Goal: Information Seeking & Learning: Check status

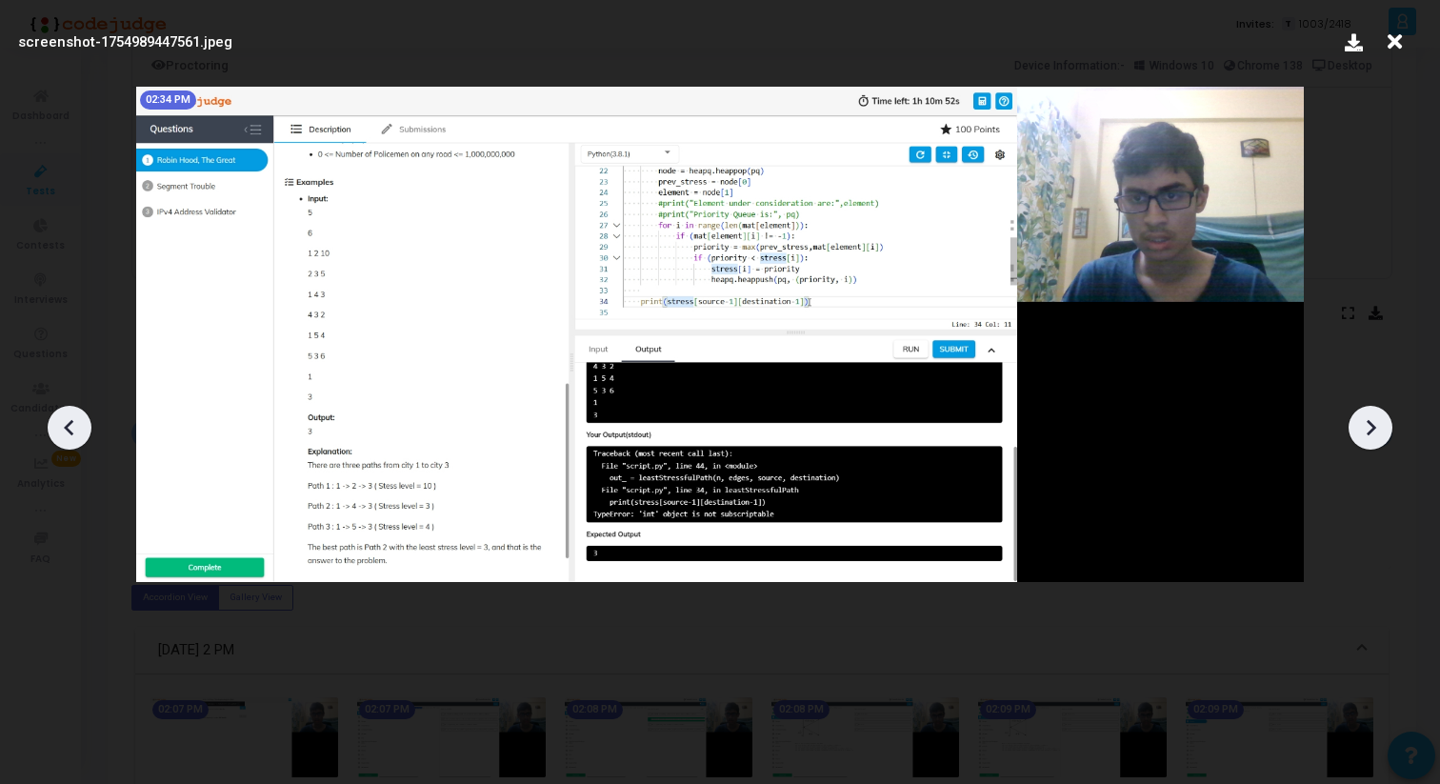
click at [1400, 45] on icon at bounding box center [1395, 42] width 30 height 36
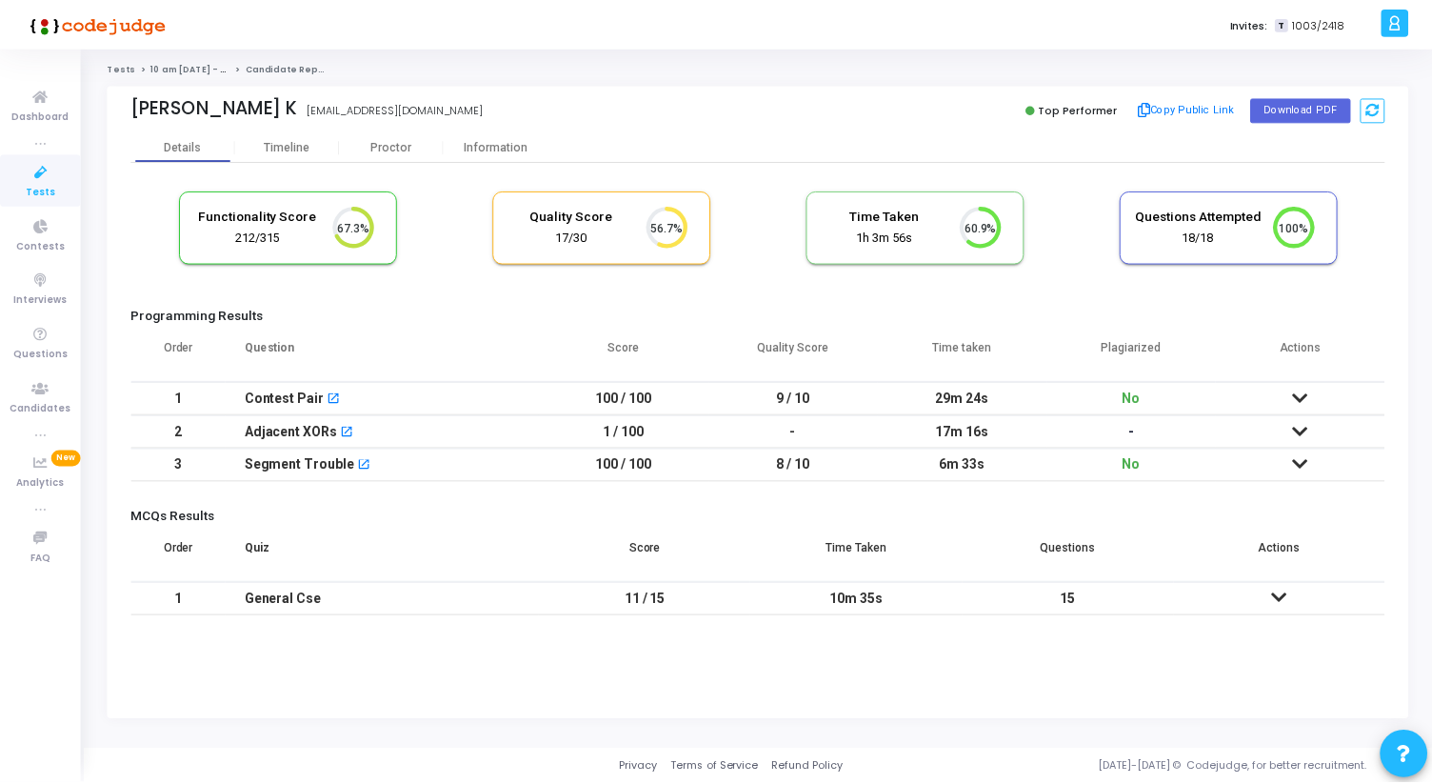
scroll to position [63, 209]
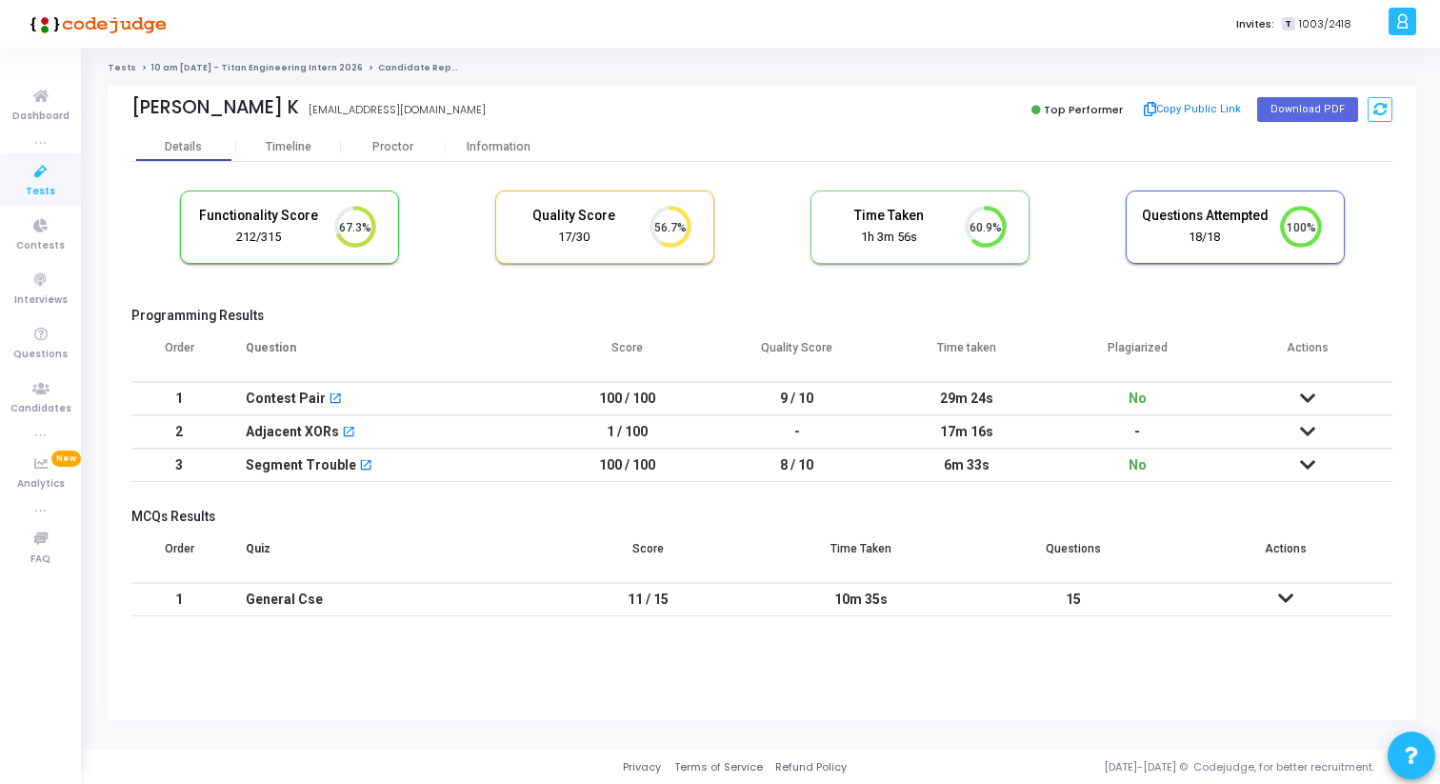
click at [170, 66] on link "10 am [DATE] - Titan Engineering Intern 2026" at bounding box center [256, 67] width 211 height 11
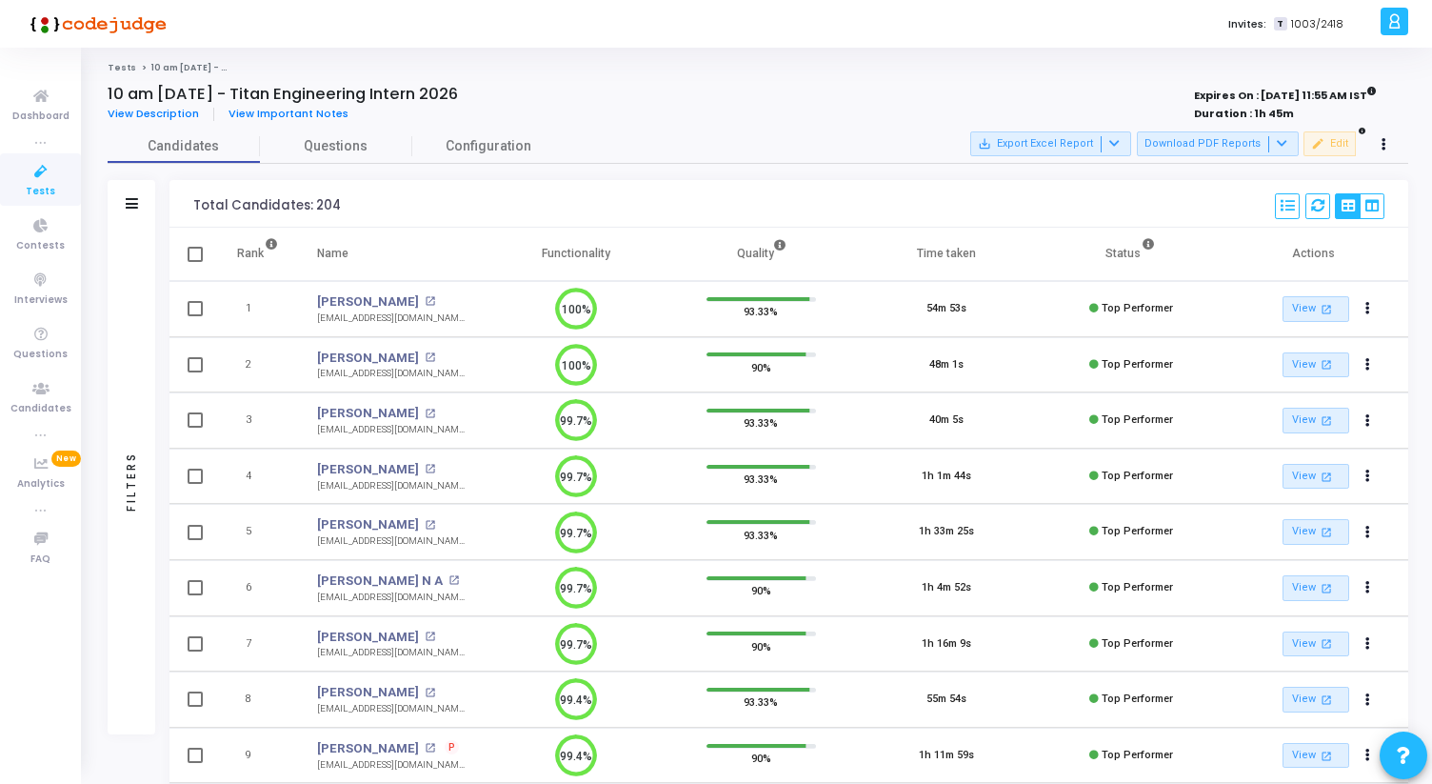
click at [119, 66] on link "Tests" at bounding box center [122, 67] width 29 height 11
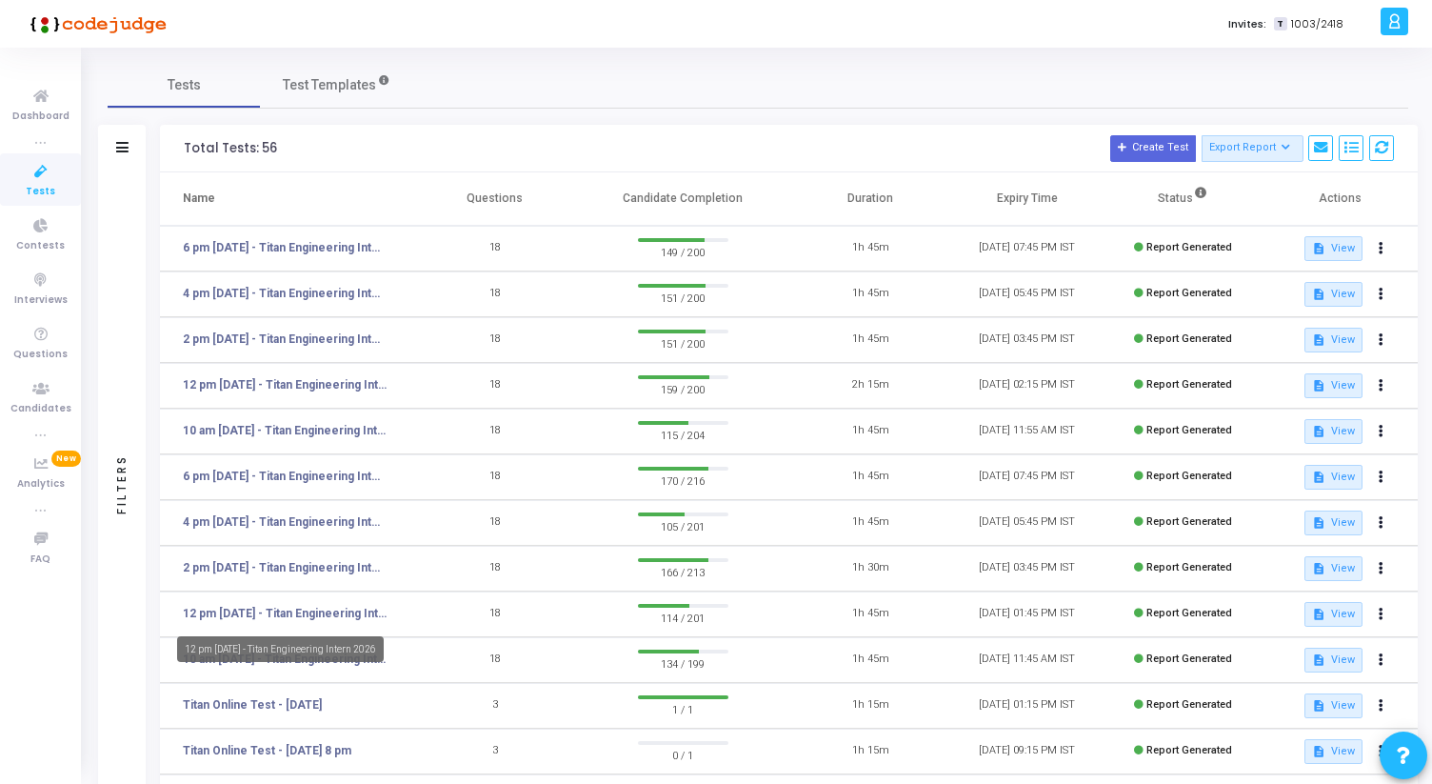
click at [333, 658] on div "12 pm [DATE] - Titan Engineering Intern 2026" at bounding box center [280, 649] width 207 height 26
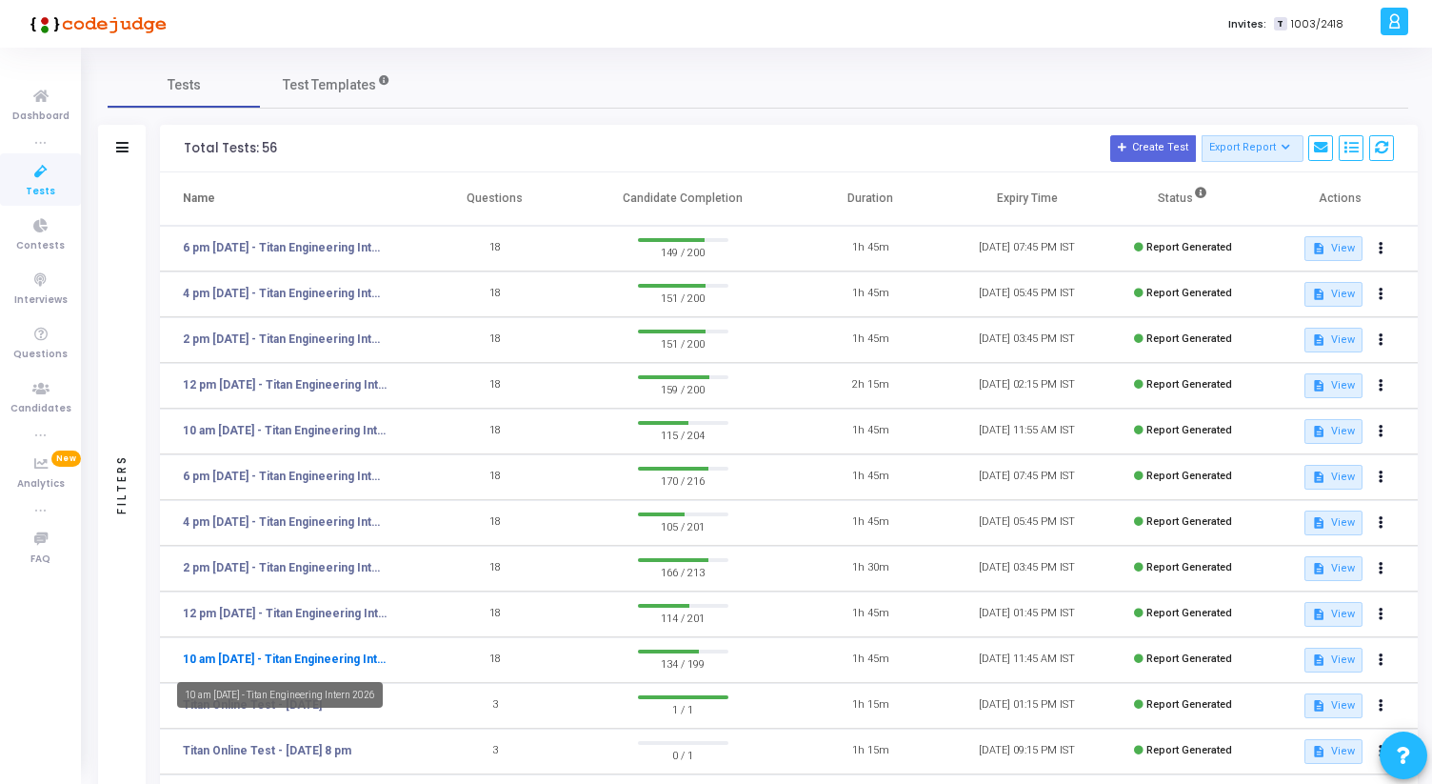
click at [365, 658] on link "10 am [DATE] - Titan Engineering Intern 2026" at bounding box center [285, 658] width 205 height 17
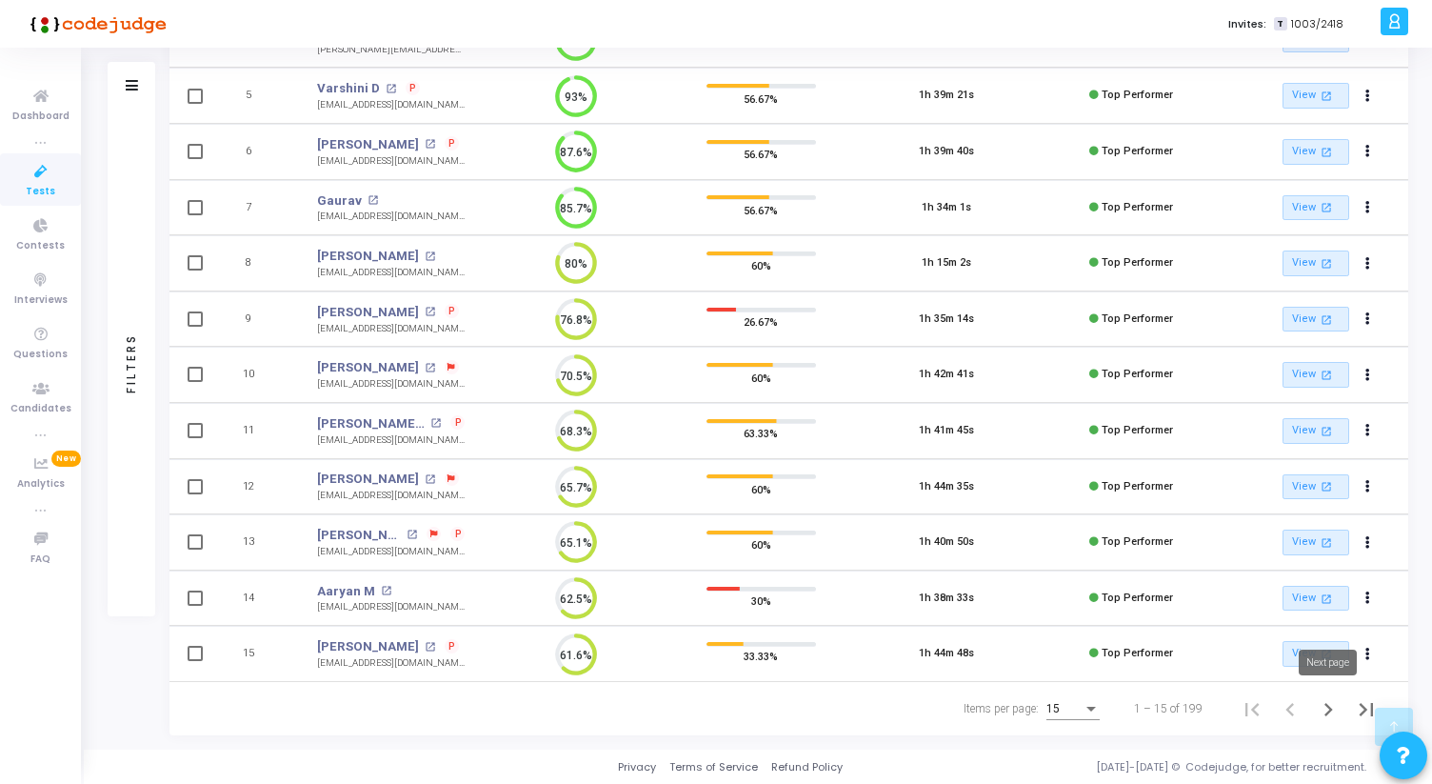
click at [1336, 712] on icon "Next page" at bounding box center [1328, 709] width 27 height 27
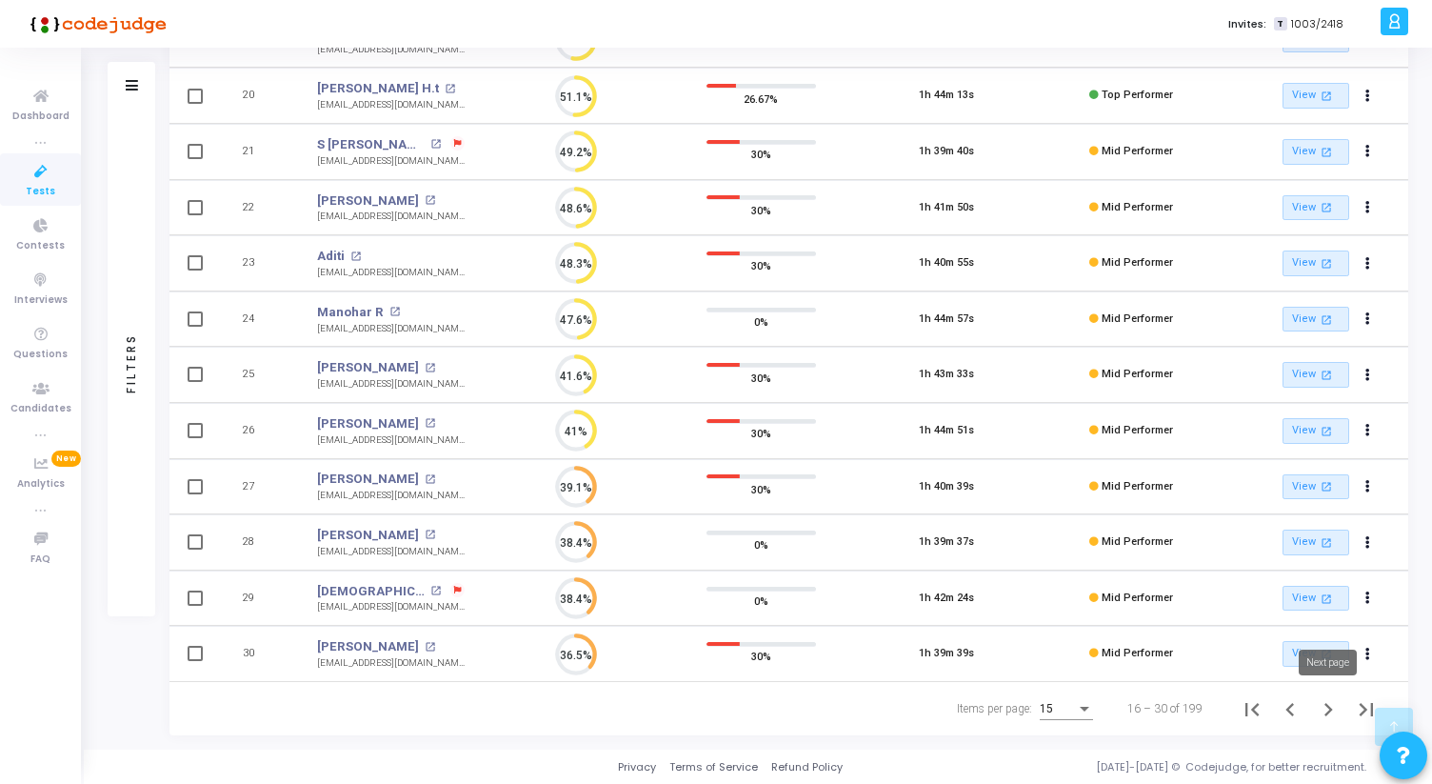
click at [1331, 707] on icon "Next page" at bounding box center [1328, 709] width 27 height 27
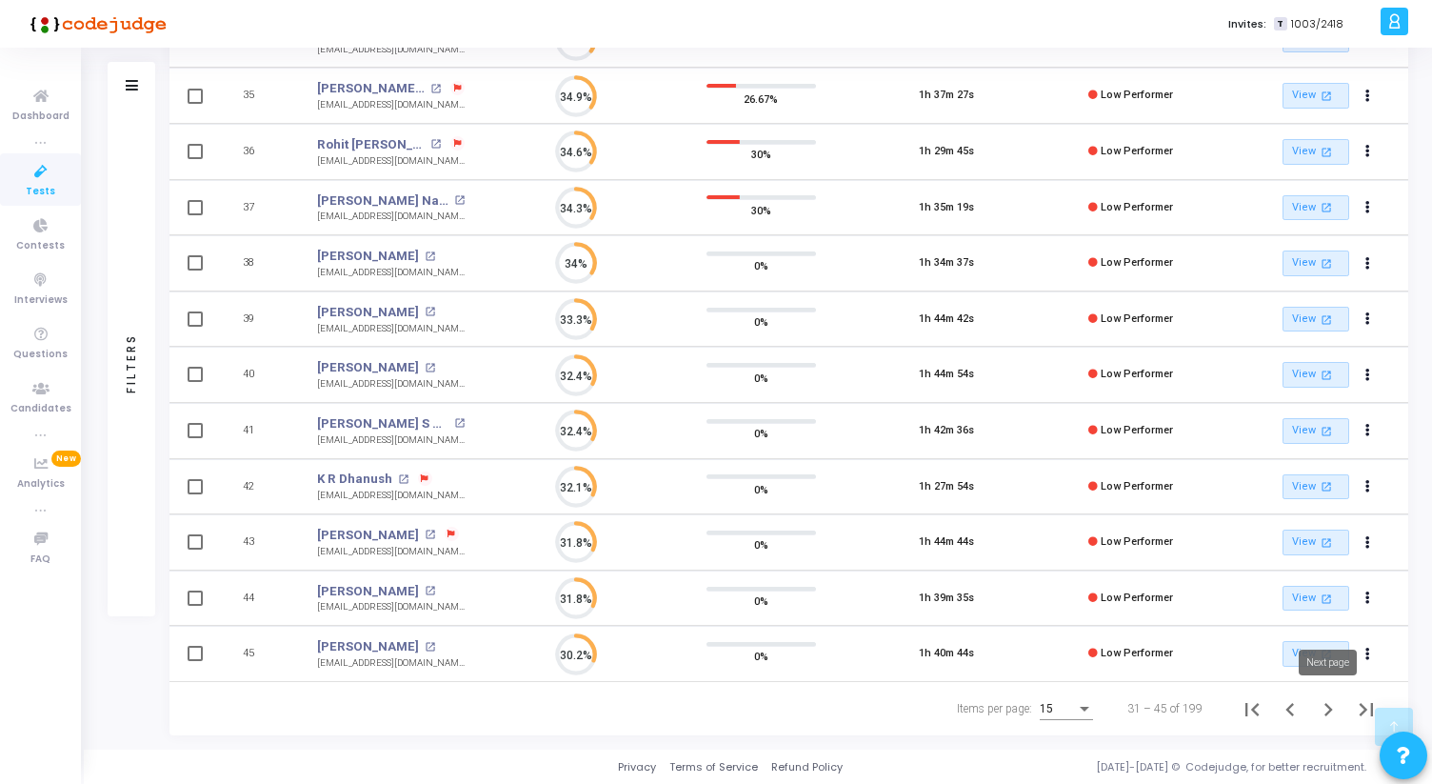
click at [1327, 710] on icon "Next page" at bounding box center [1328, 709] width 9 height 13
click at [1325, 714] on icon "Next page" at bounding box center [1328, 709] width 9 height 13
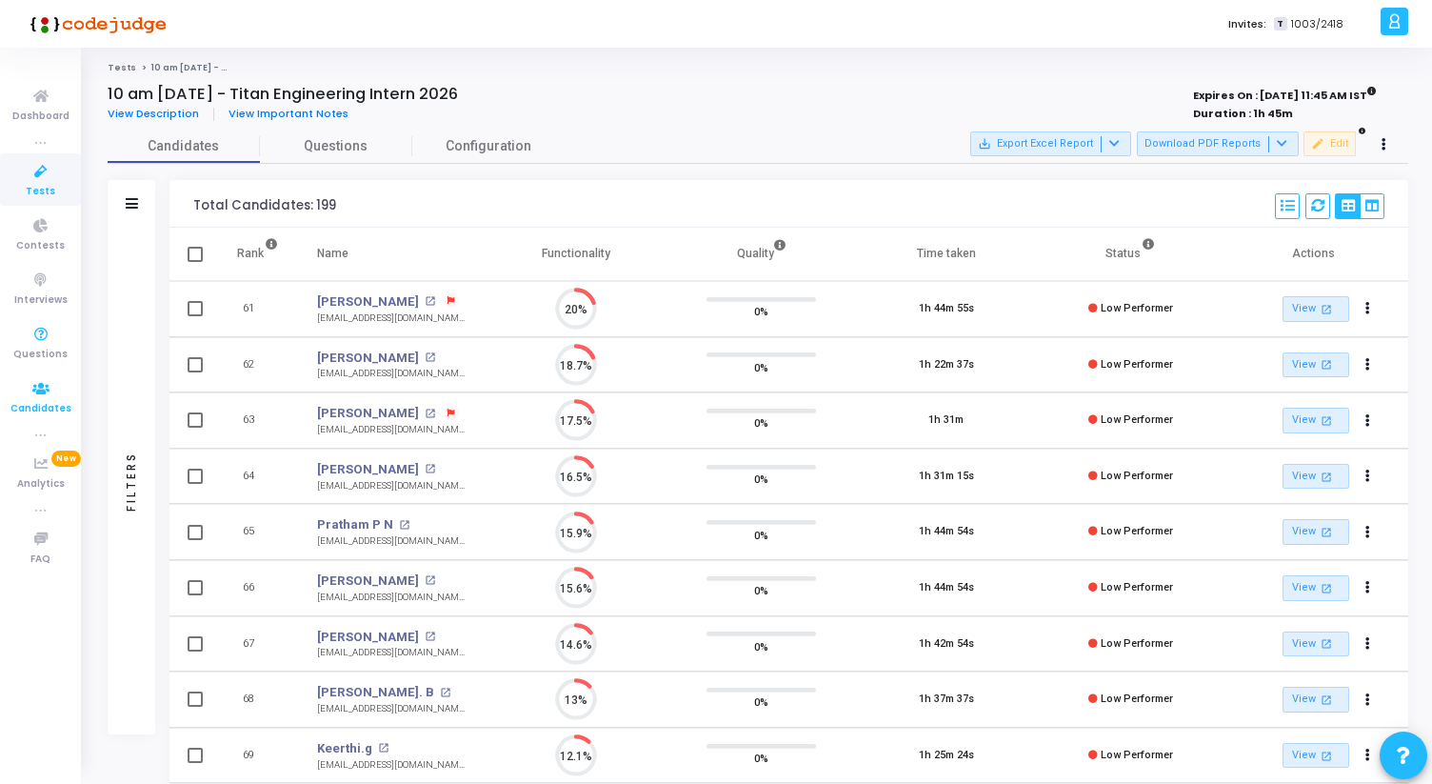
click at [36, 387] on icon at bounding box center [41, 389] width 40 height 24
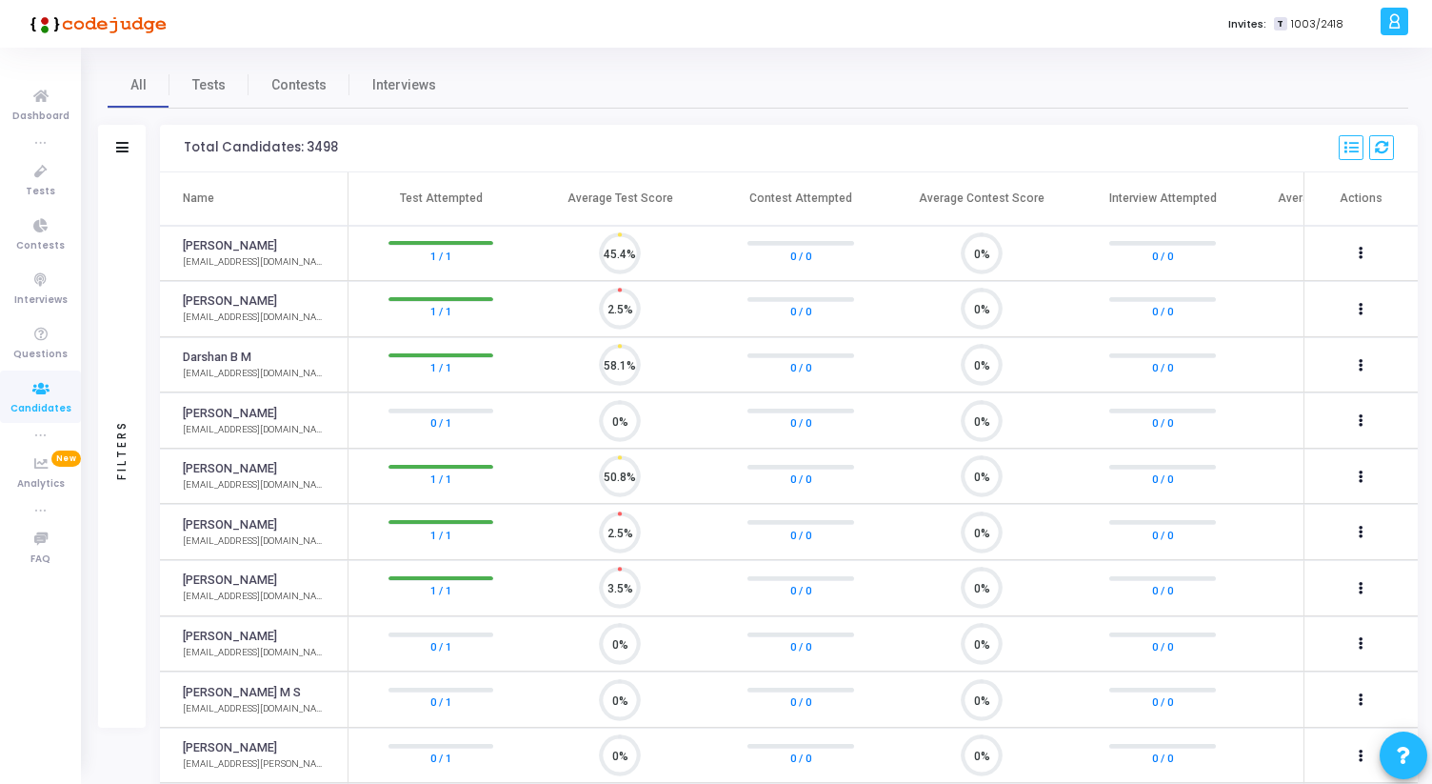
scroll to position [40, 49]
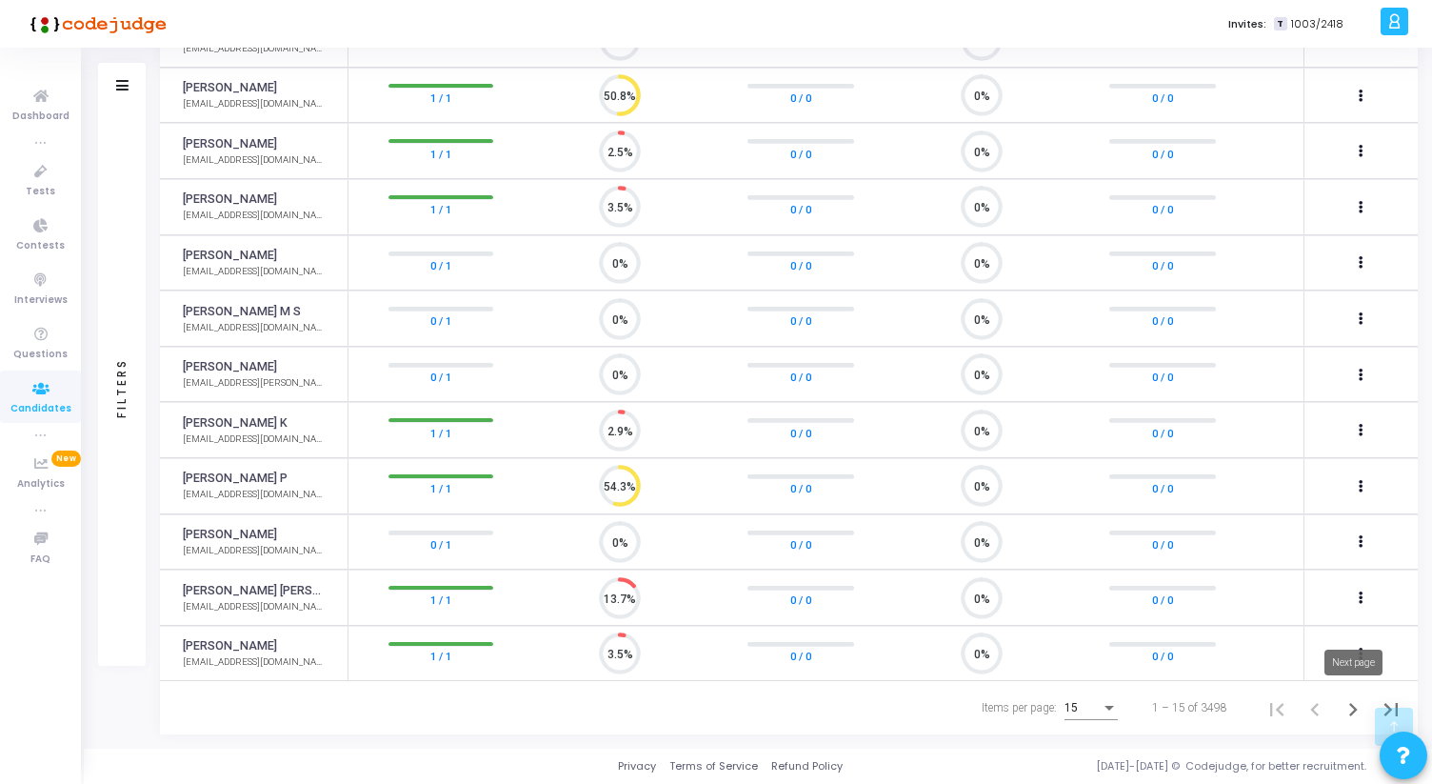
click at [1342, 713] on icon "Next page" at bounding box center [1353, 709] width 27 height 27
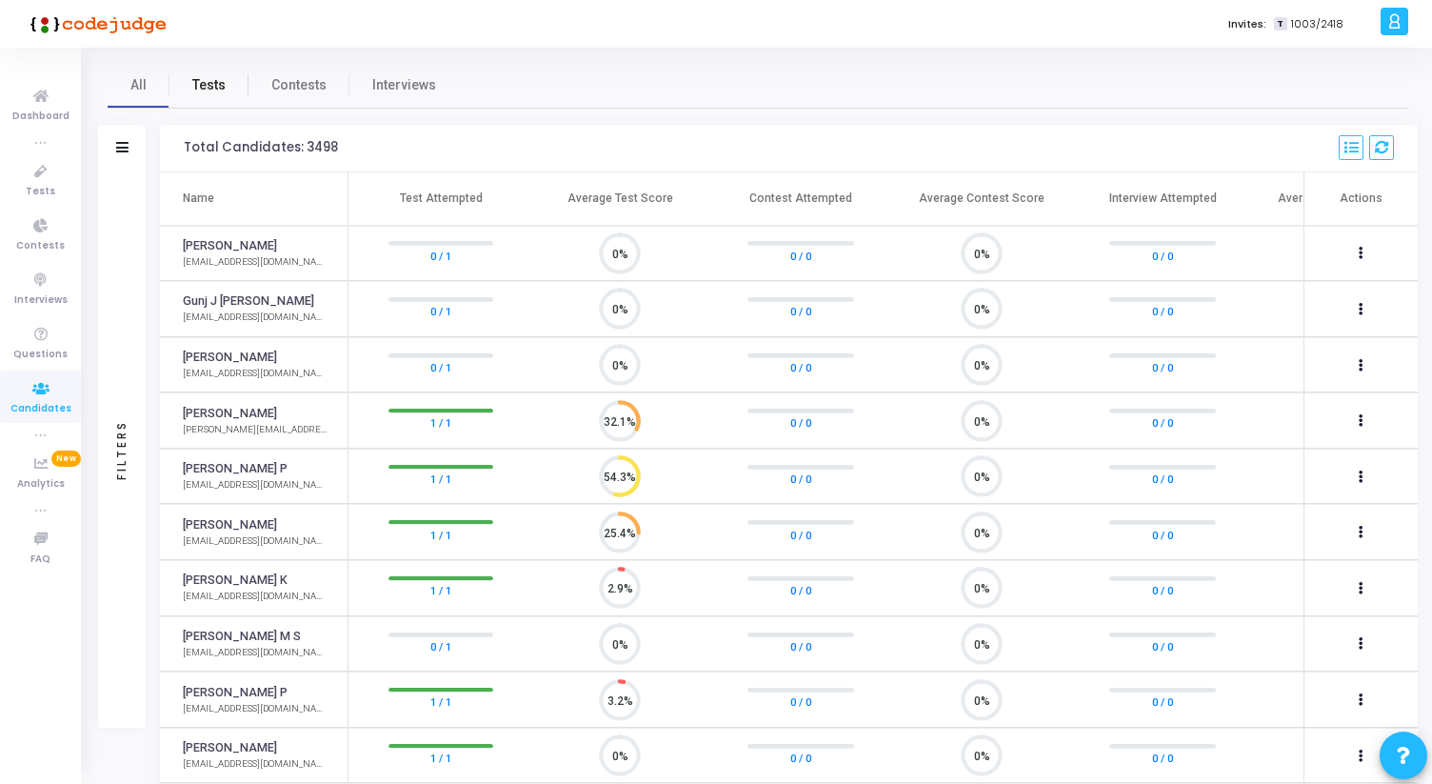
click at [206, 84] on span "Tests" at bounding box center [208, 85] width 33 height 20
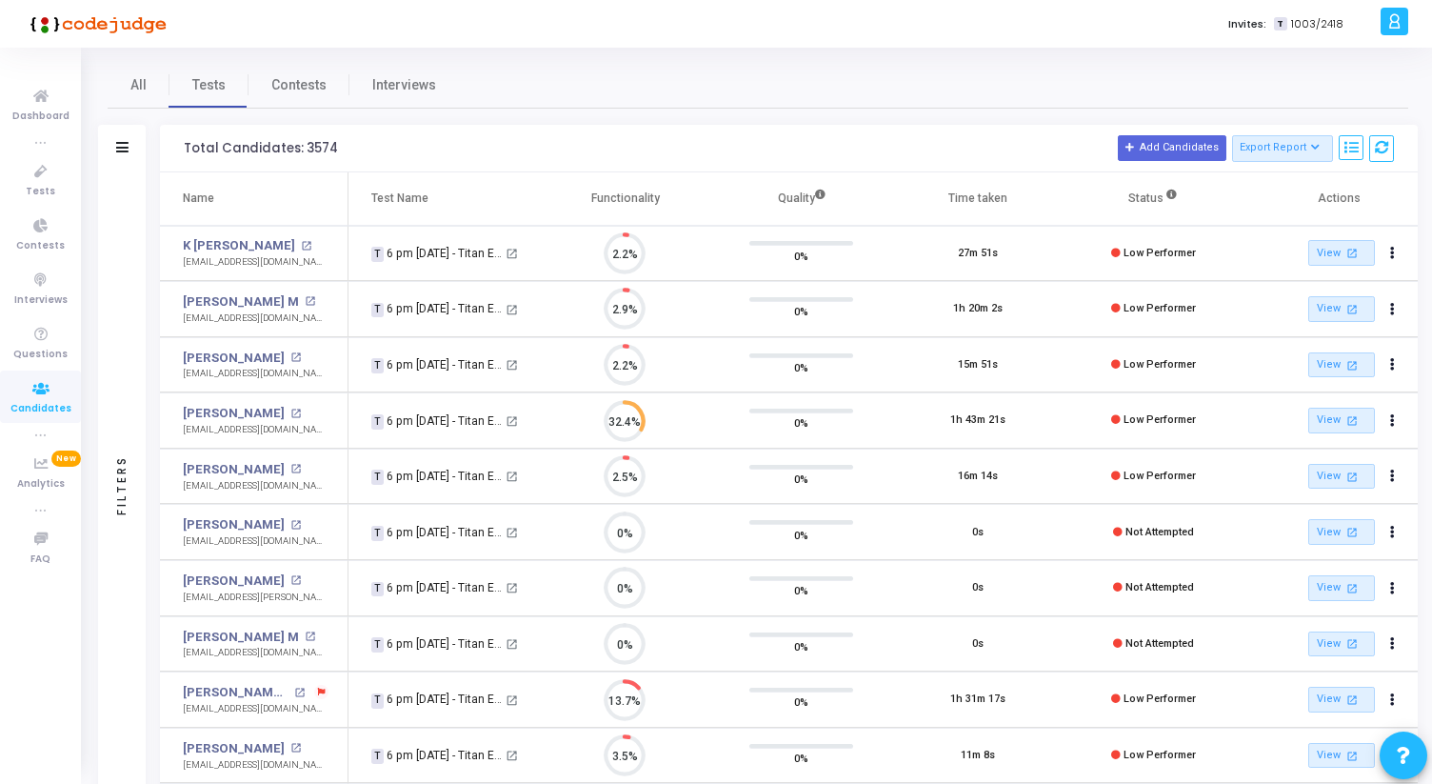
click at [129, 142] on div "Filters" at bounding box center [122, 149] width 48 height 48
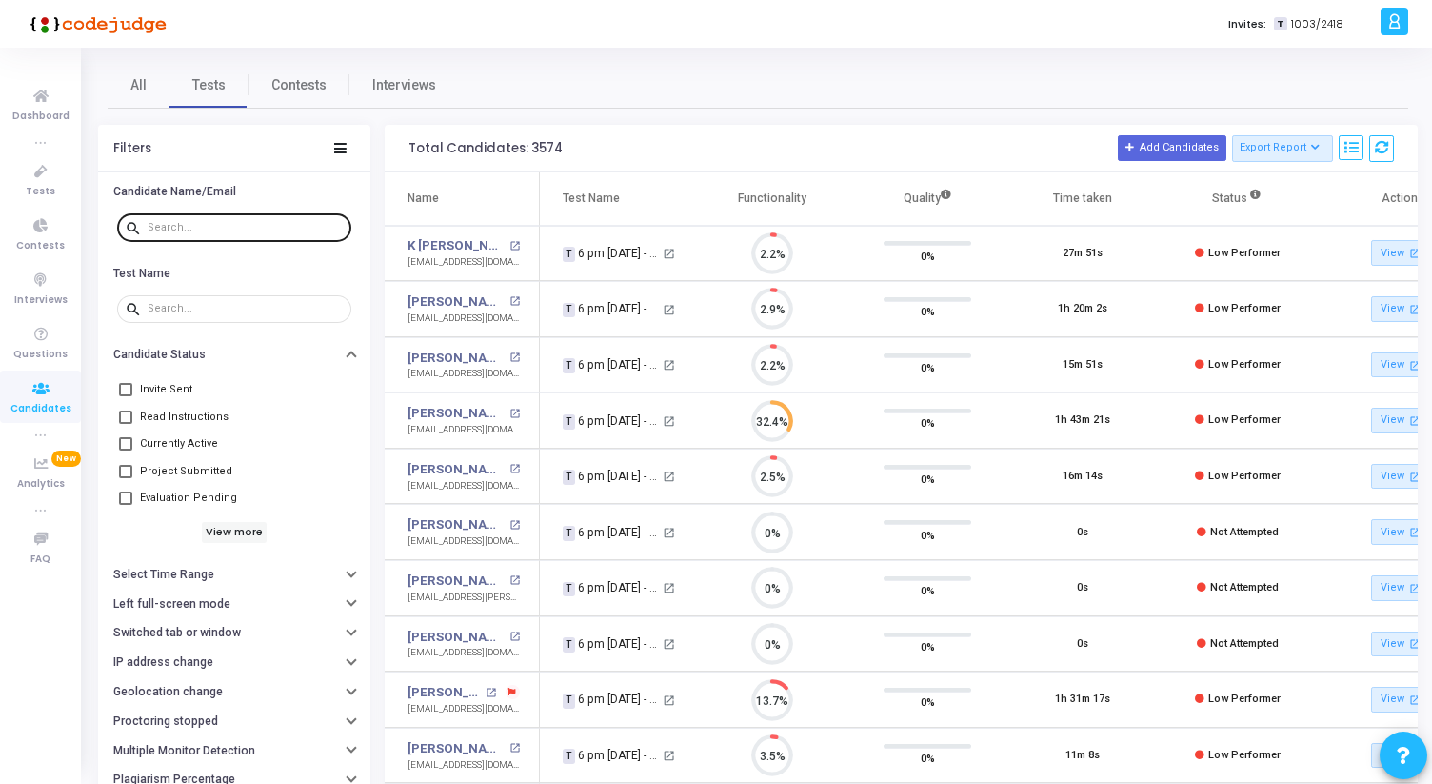
click at [169, 234] on div at bounding box center [246, 226] width 196 height 30
type input "[PERSON_NAME]"
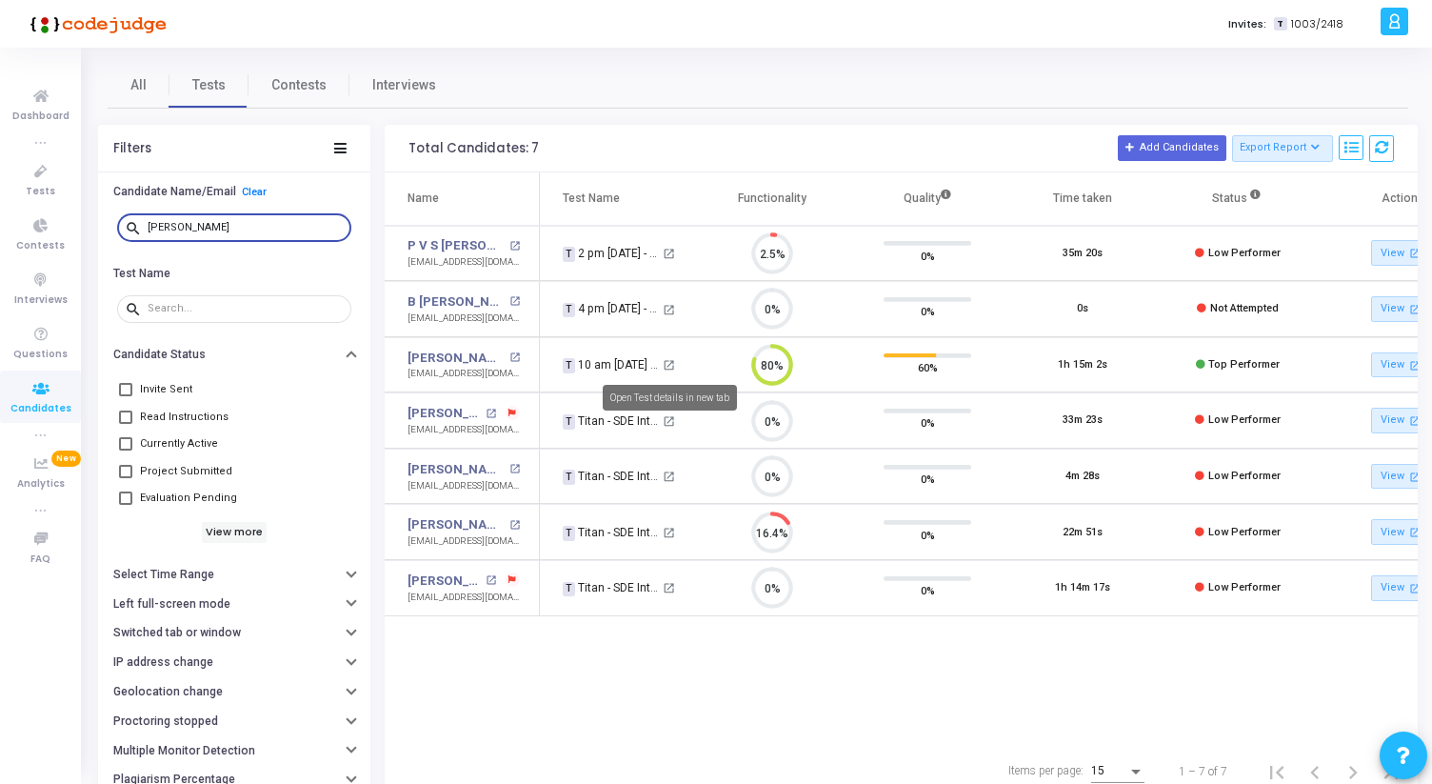
click at [667, 363] on mat-icon "open_in_new" at bounding box center [669, 365] width 12 height 12
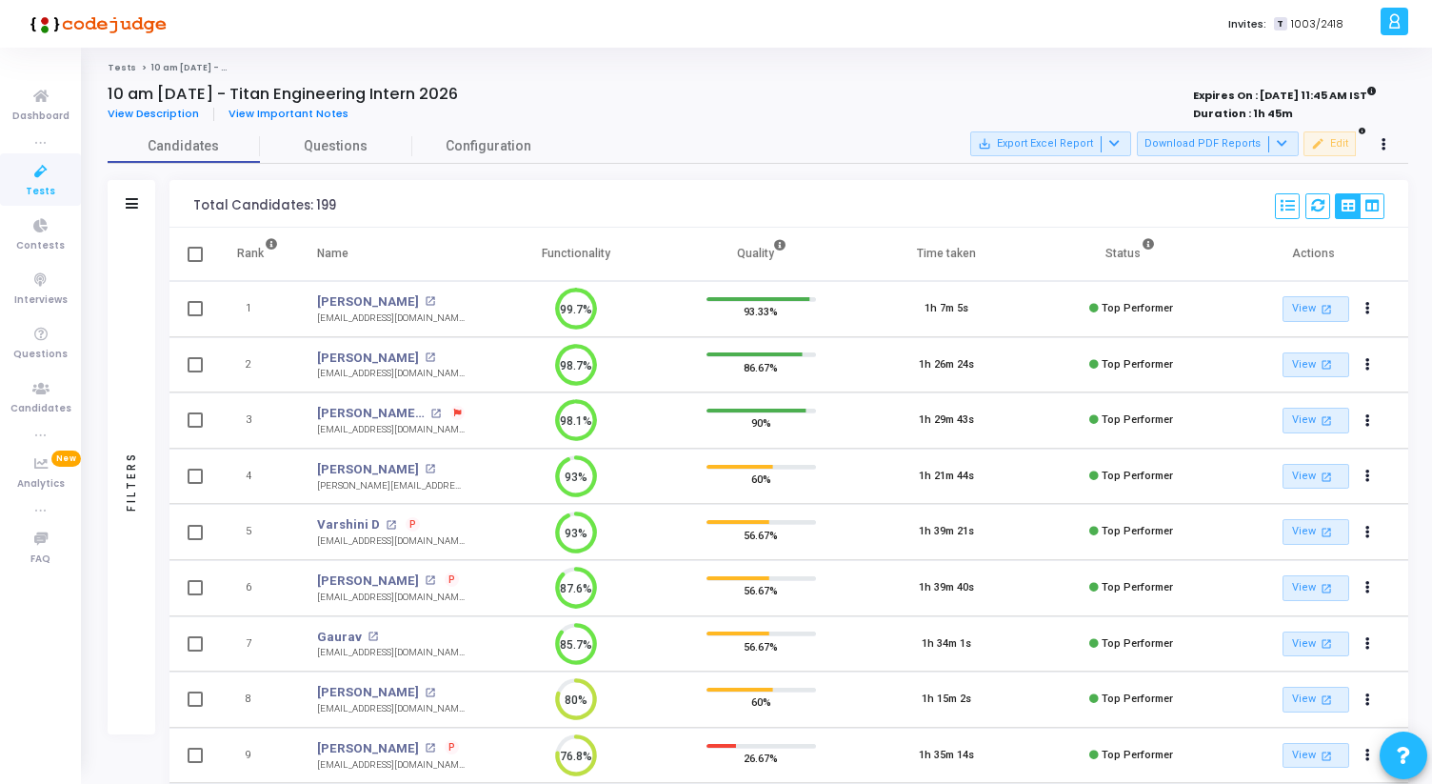
click at [141, 192] on div "Filters" at bounding box center [132, 204] width 48 height 48
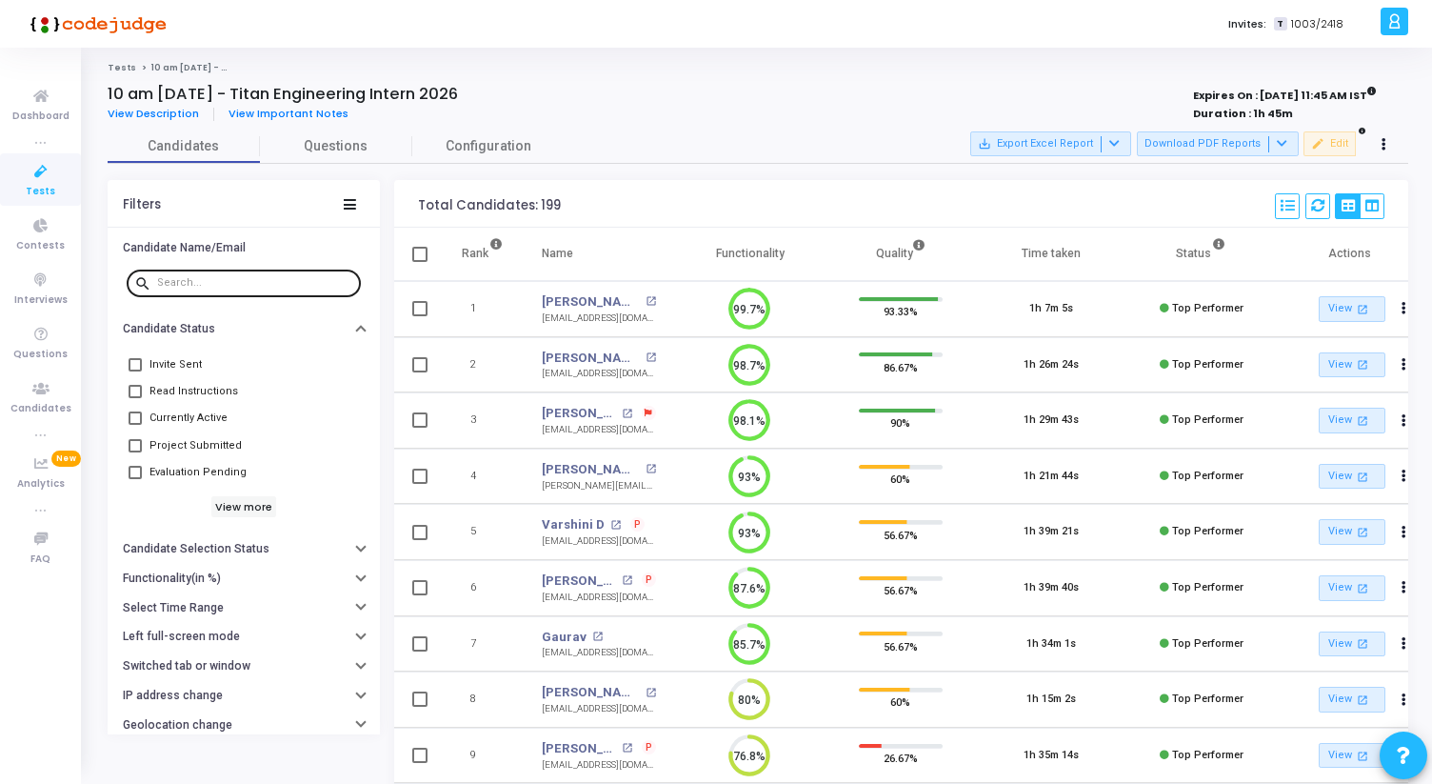
click at [192, 279] on input "text" at bounding box center [255, 282] width 196 height 11
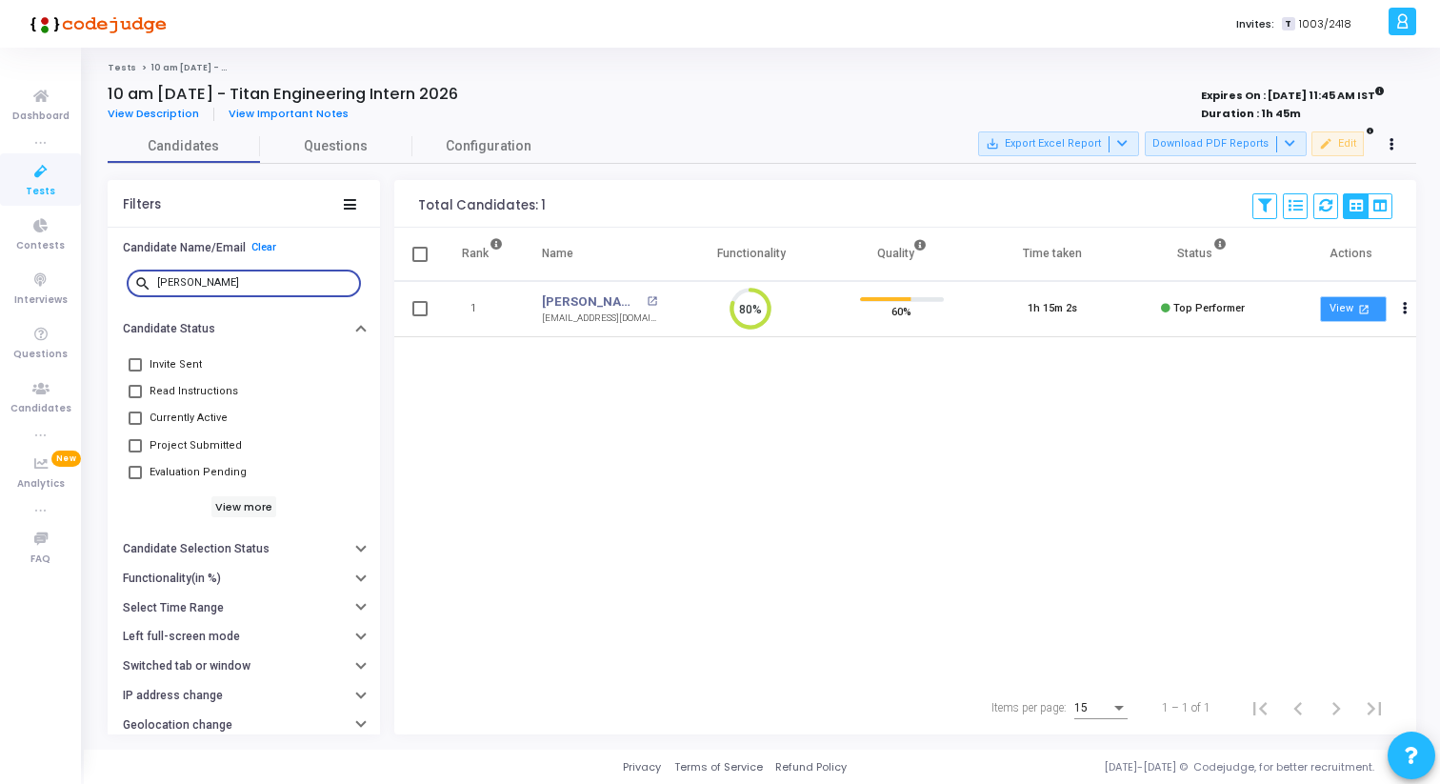
type input "[PERSON_NAME]"
click at [1368, 311] on mat-icon "open_in_new" at bounding box center [1364, 309] width 16 height 16
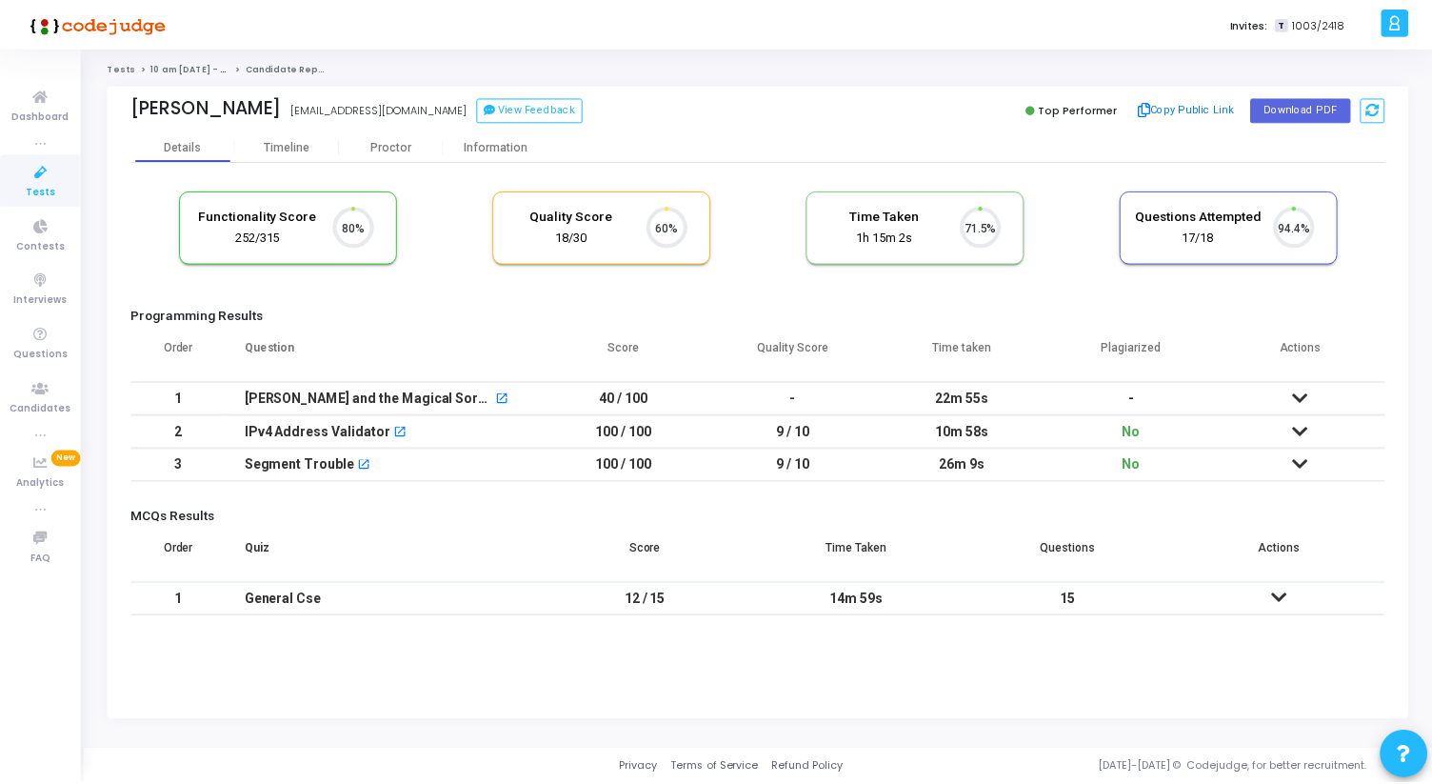
scroll to position [40, 49]
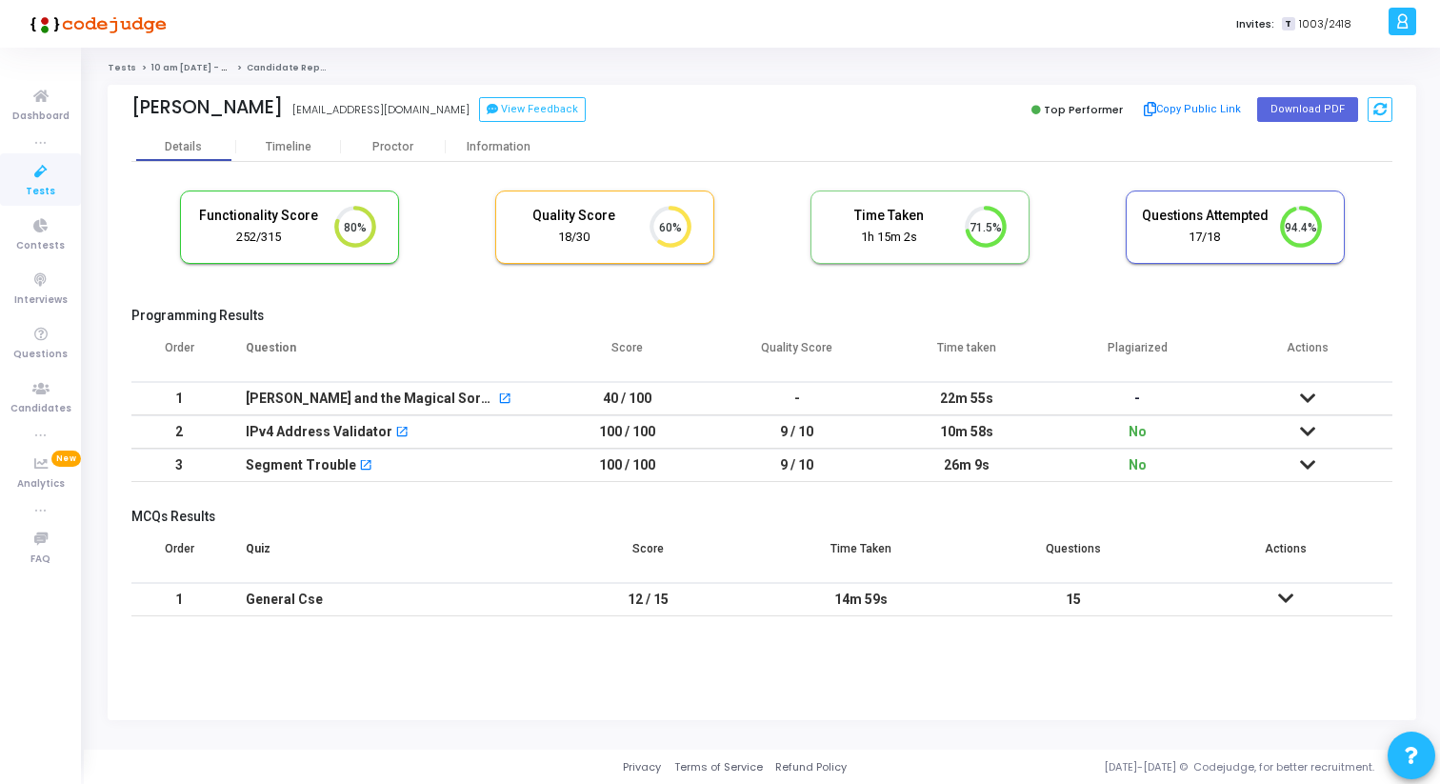
click at [1305, 471] on icon at bounding box center [1307, 464] width 15 height 13
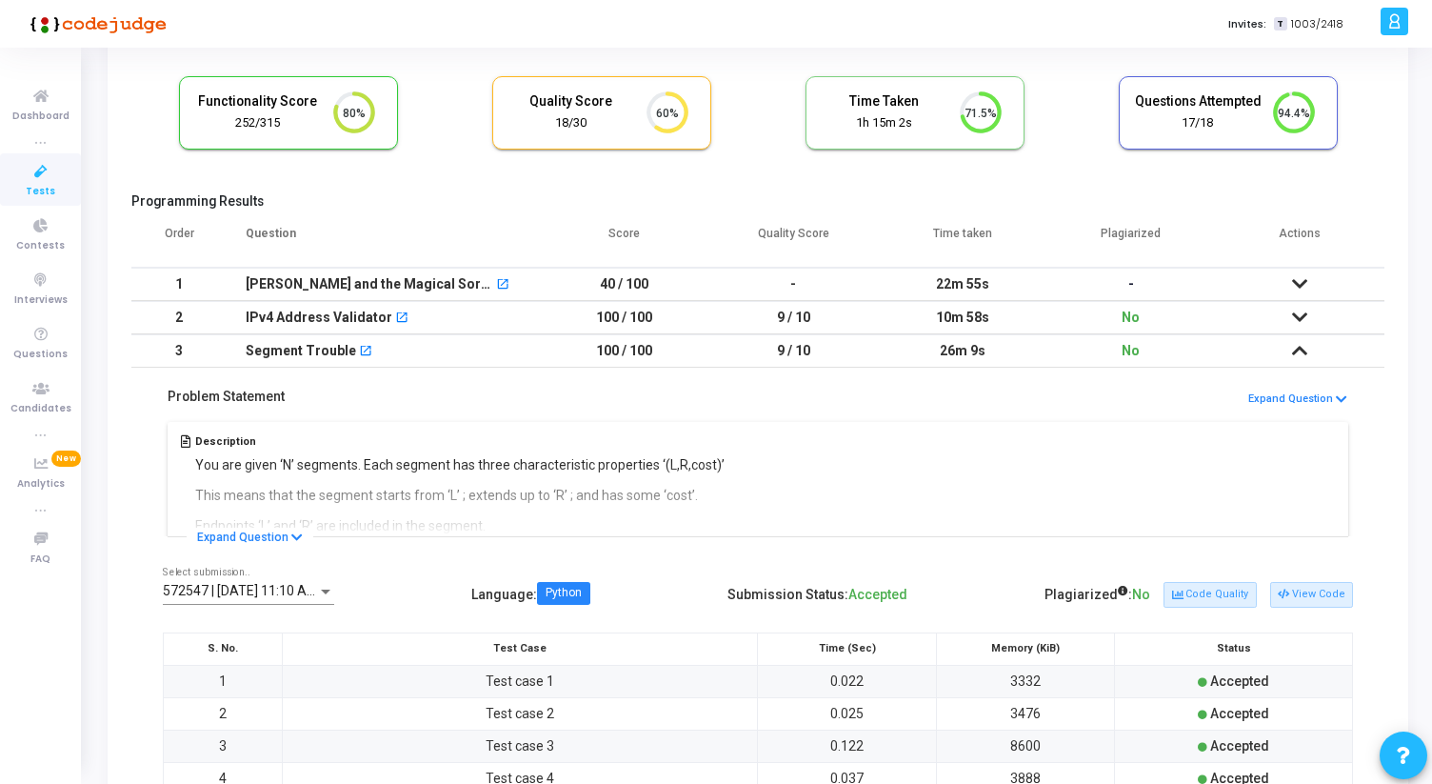
scroll to position [133, 0]
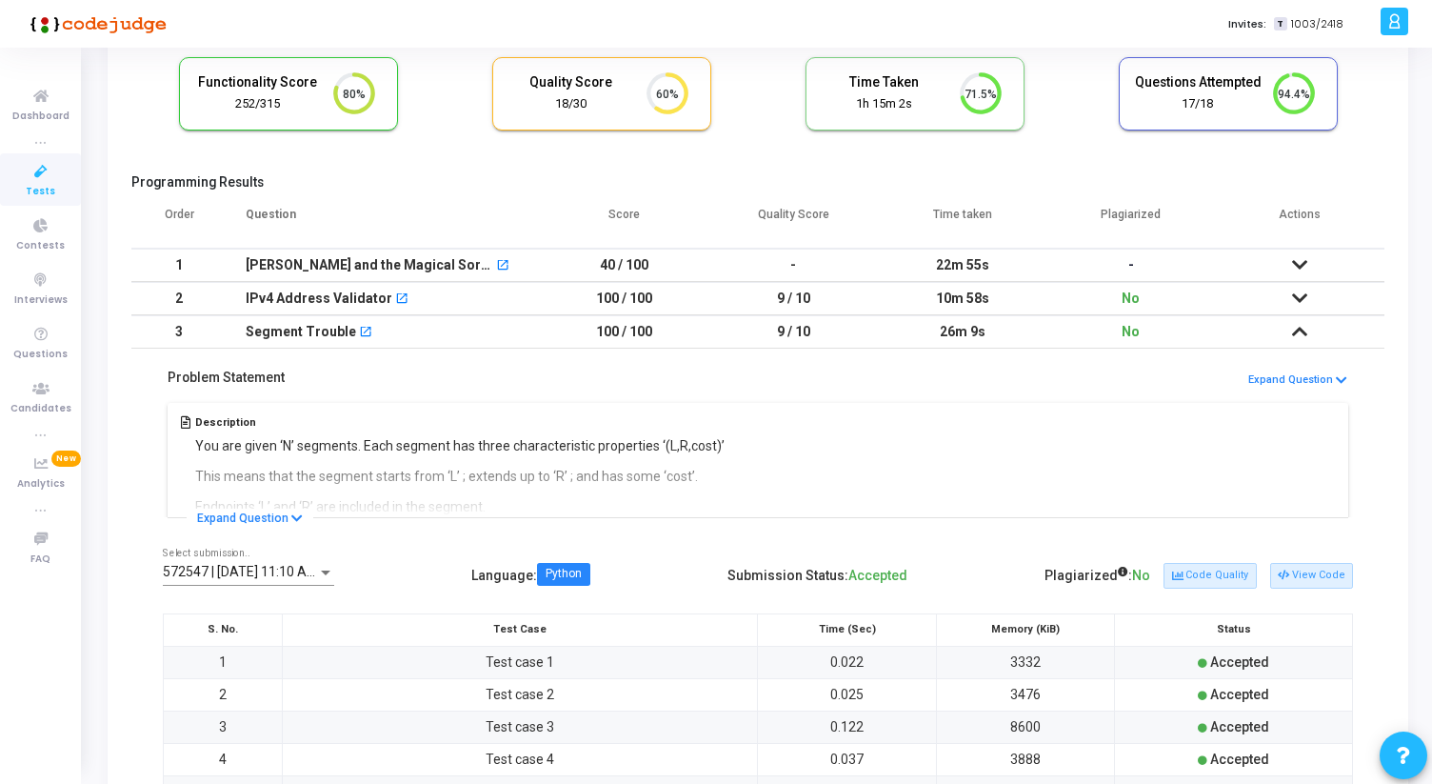
click at [1304, 265] on icon at bounding box center [1299, 264] width 15 height 13
